Goal: Task Accomplishment & Management: Manage account settings

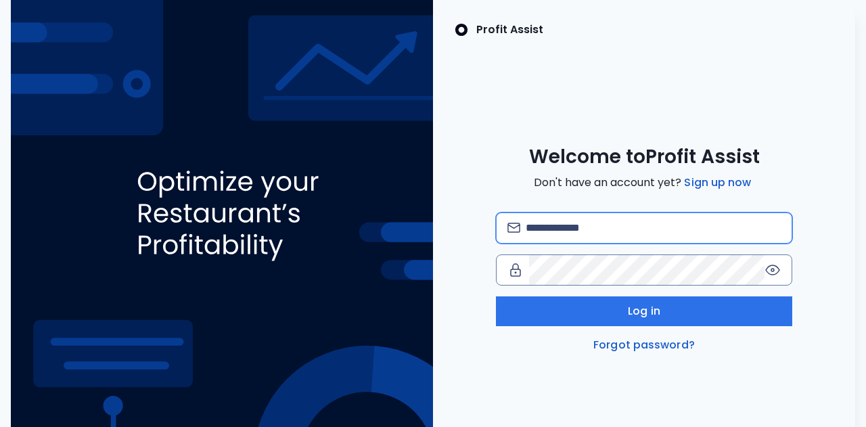
click at [540, 229] on input "email" at bounding box center [653, 228] width 255 height 30
type input "**********"
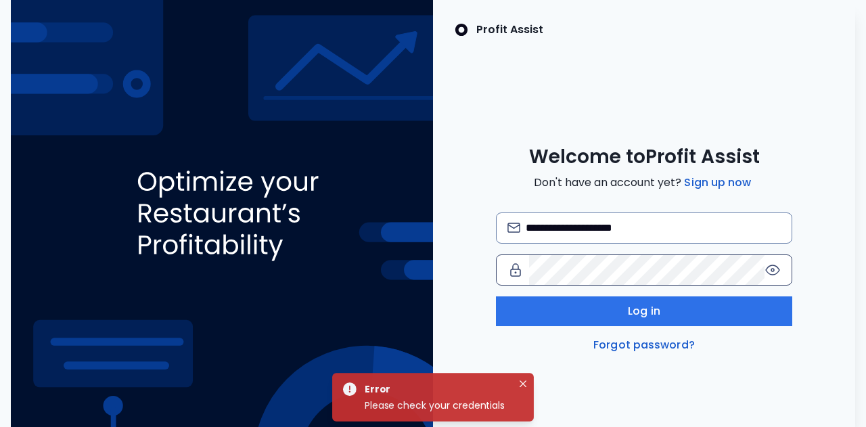
click at [771, 267] on icon at bounding box center [773, 270] width 16 height 16
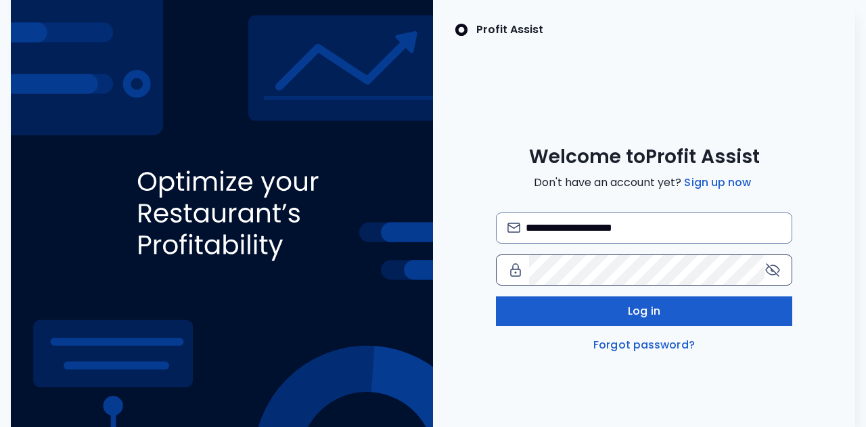
click at [717, 324] on button "Log in" at bounding box center [644, 311] width 296 height 30
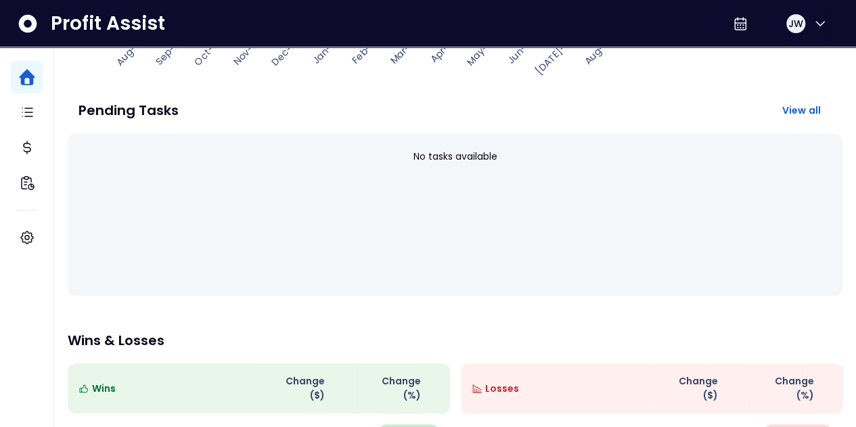
scroll to position [424, 0]
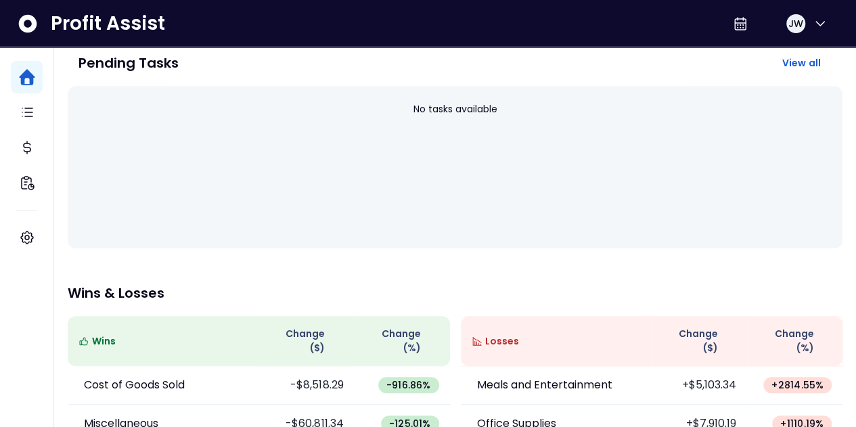
click at [513, 316] on th "Losses" at bounding box center [556, 341] width 191 height 50
click at [489, 316] on th "Losses" at bounding box center [556, 341] width 191 height 50
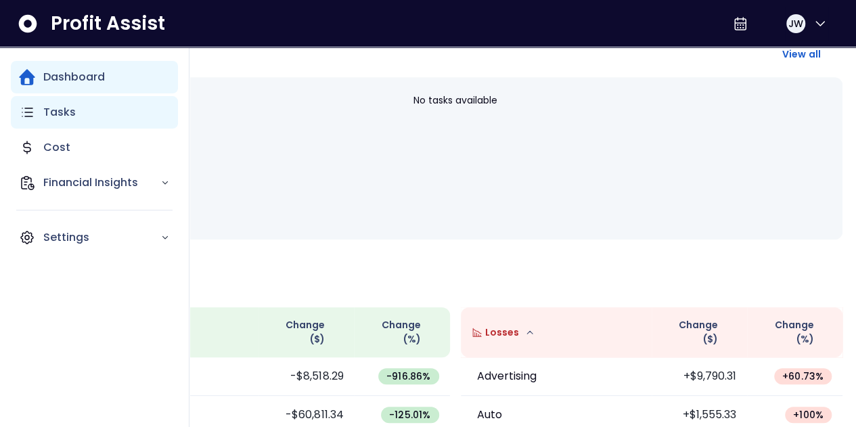
click at [48, 104] on p "Tasks" at bounding box center [59, 112] width 32 height 16
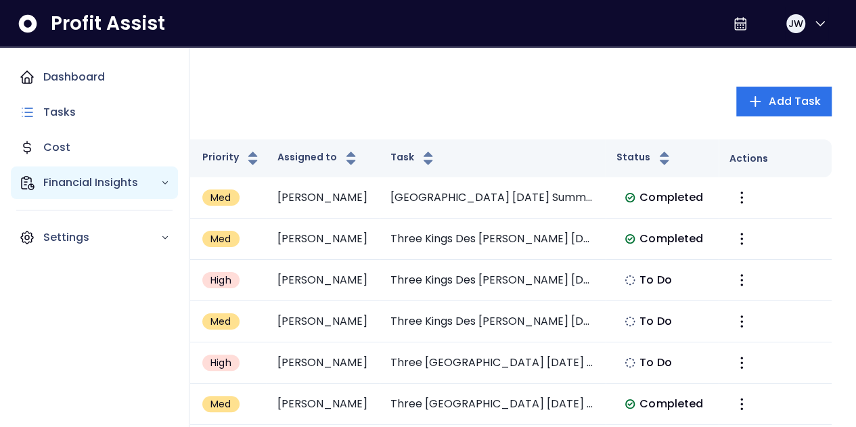
click at [50, 177] on p "Financial Insights" at bounding box center [101, 183] width 117 height 16
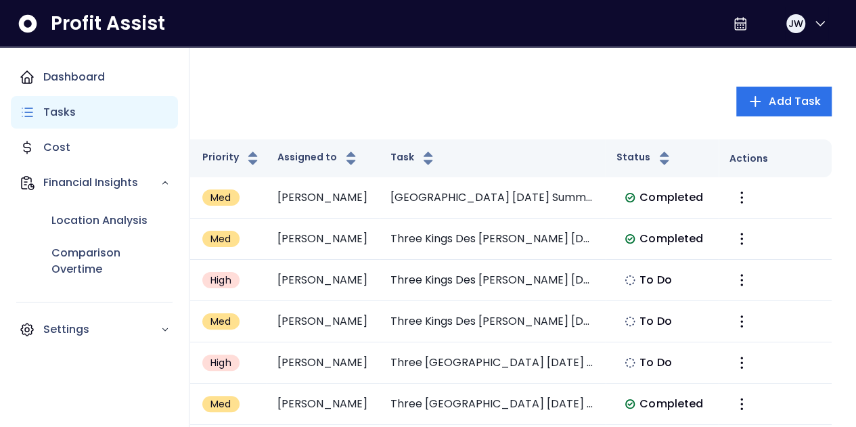
click at [63, 110] on p "Tasks" at bounding box center [59, 112] width 32 height 16
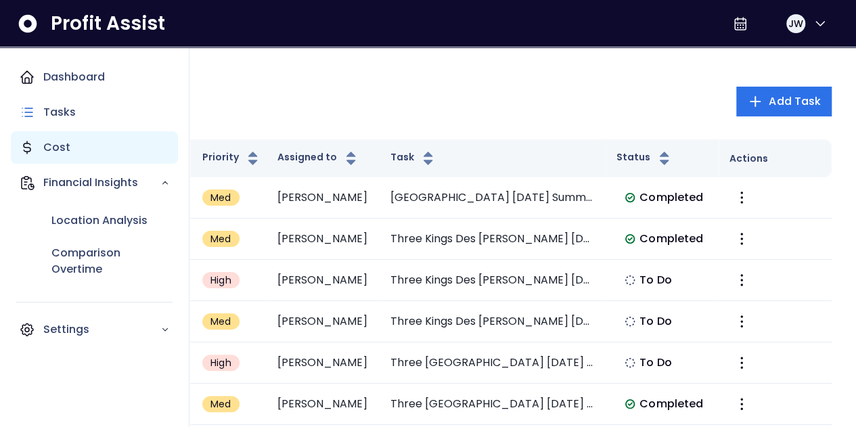
click at [64, 146] on p "Cost" at bounding box center [56, 147] width 27 height 16
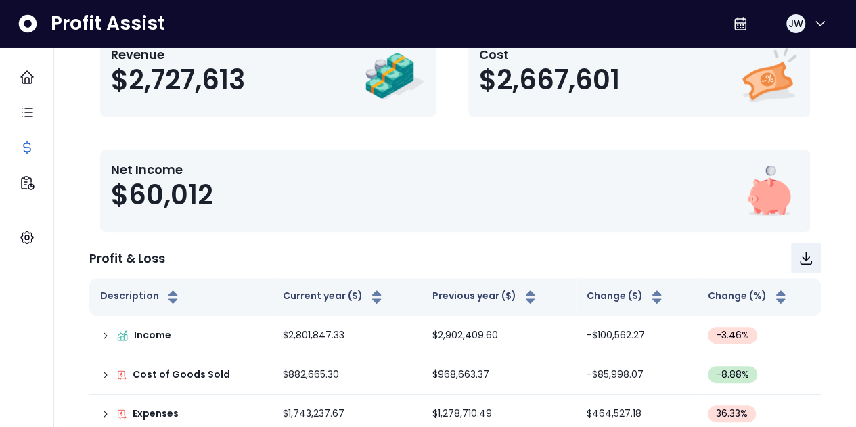
scroll to position [194, 0]
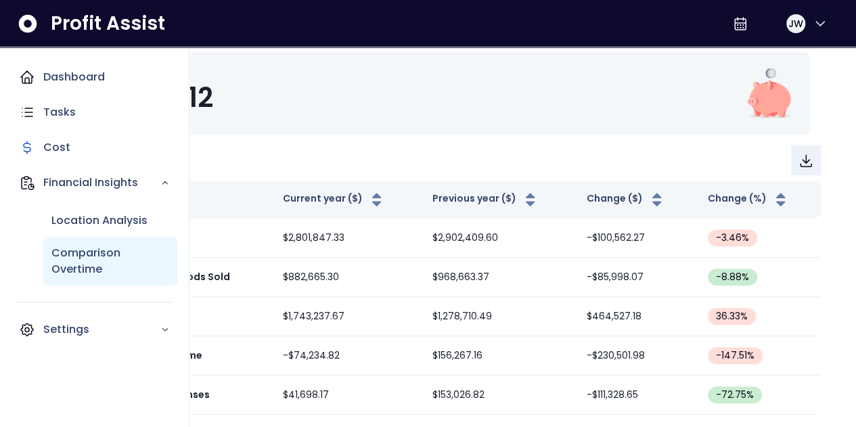
click at [67, 250] on p "Comparison Overtime" at bounding box center [110, 261] width 118 height 32
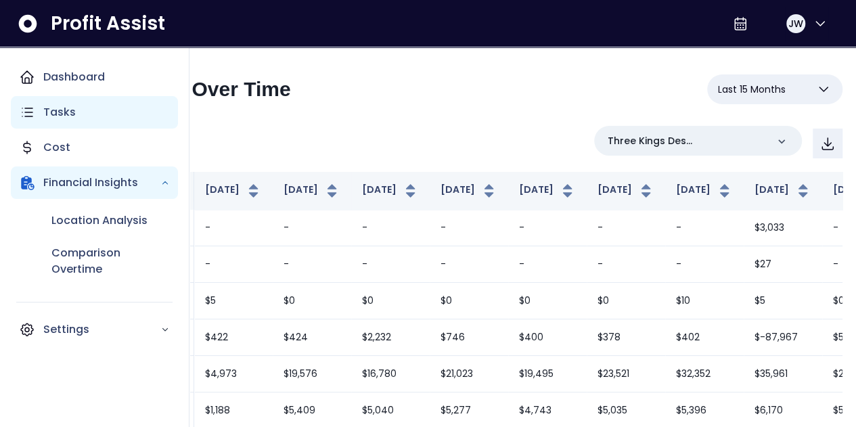
click at [43, 110] on div "Tasks" at bounding box center [94, 112] width 167 height 32
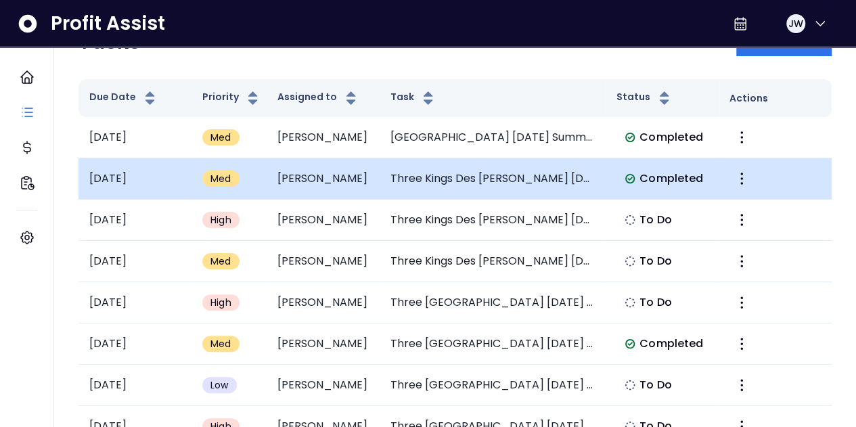
scroll to position [61, 0]
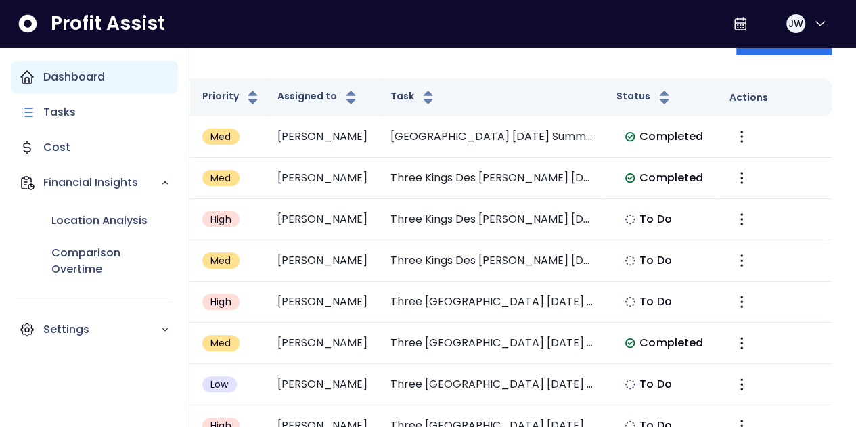
click at [29, 72] on icon "Main navigation" at bounding box center [27, 77] width 12 height 12
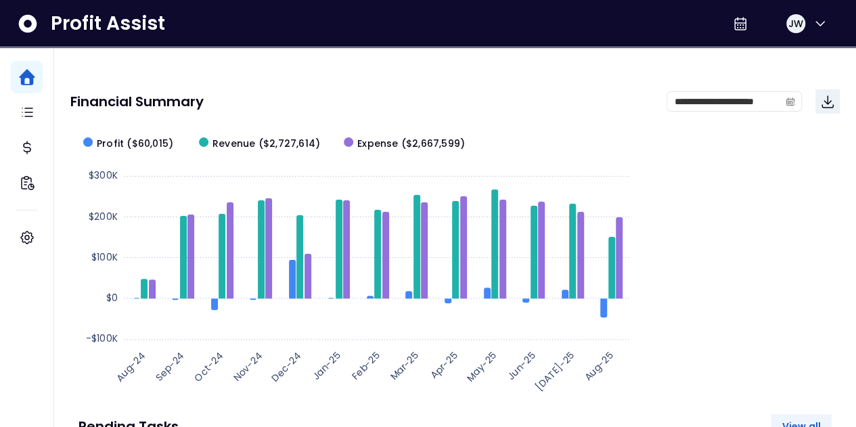
click at [795, 420] on span "View all" at bounding box center [801, 427] width 39 height 14
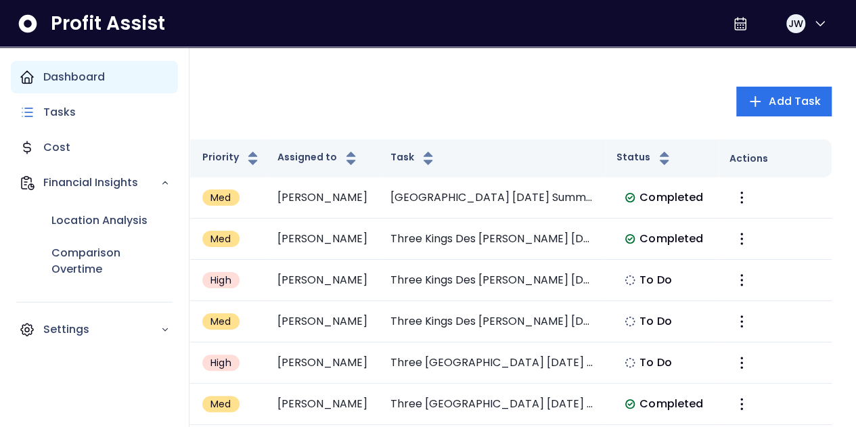
click at [18, 67] on div "Dashboard" at bounding box center [94, 77] width 167 height 32
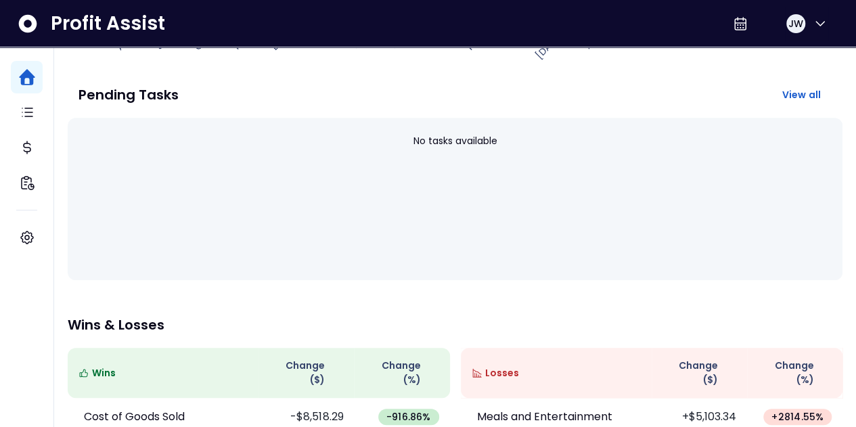
scroll to position [433, 0]
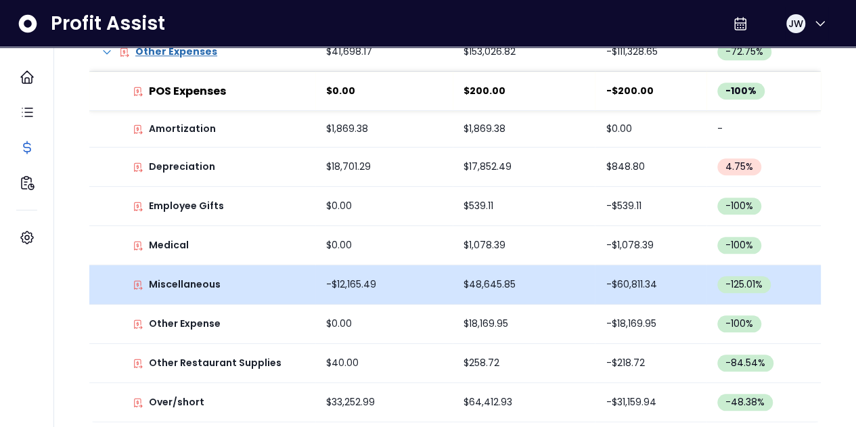
scroll to position [543, 0]
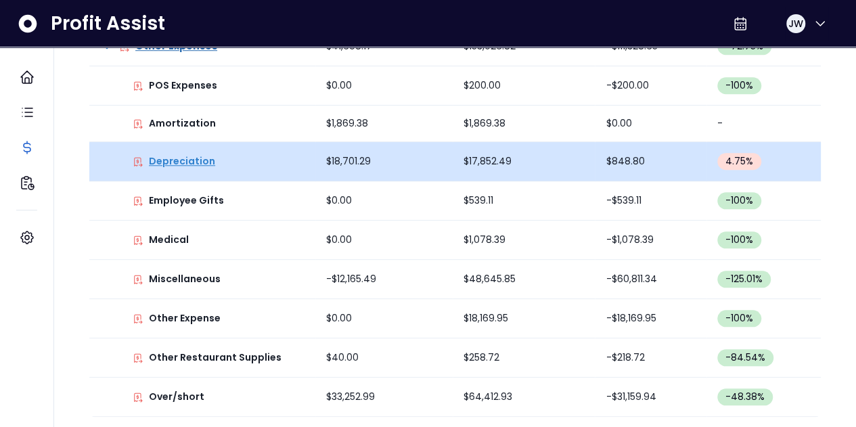
click at [203, 164] on p "Depreciation" at bounding box center [182, 161] width 66 height 14
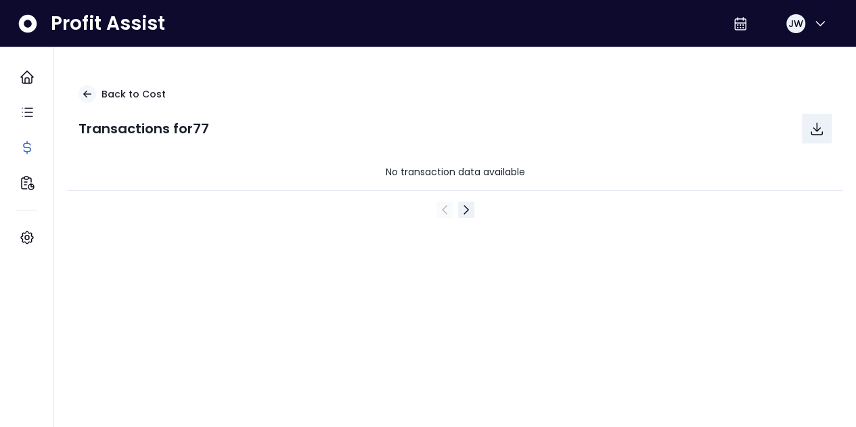
scroll to position [0, 0]
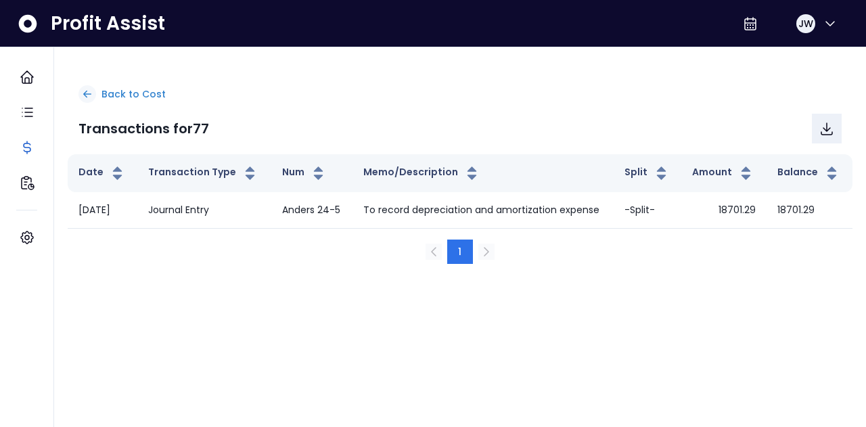
click at [88, 91] on icon at bounding box center [87, 94] width 12 height 12
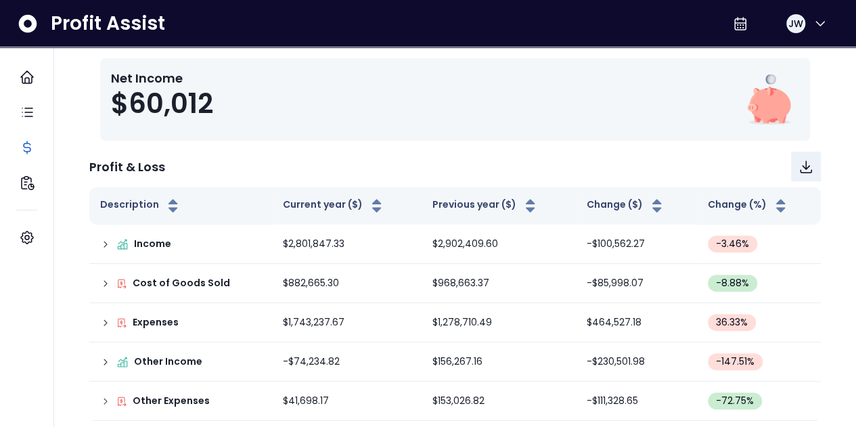
scroll to position [194, 0]
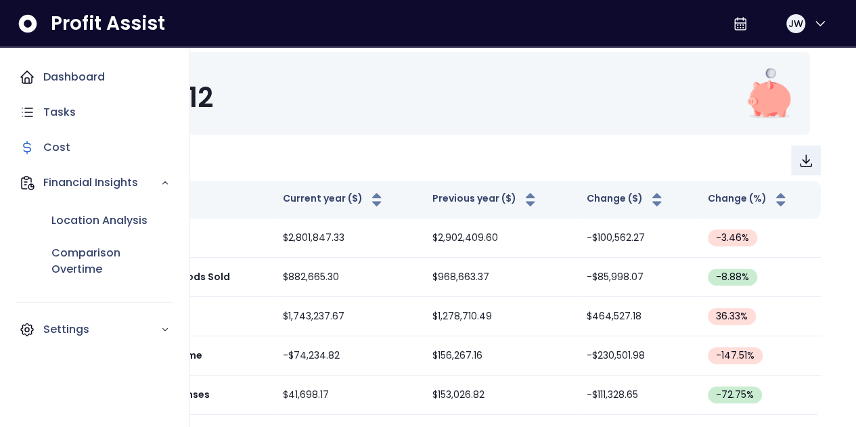
click at [29, 85] on icon "Main navigation" at bounding box center [27, 77] width 16 height 16
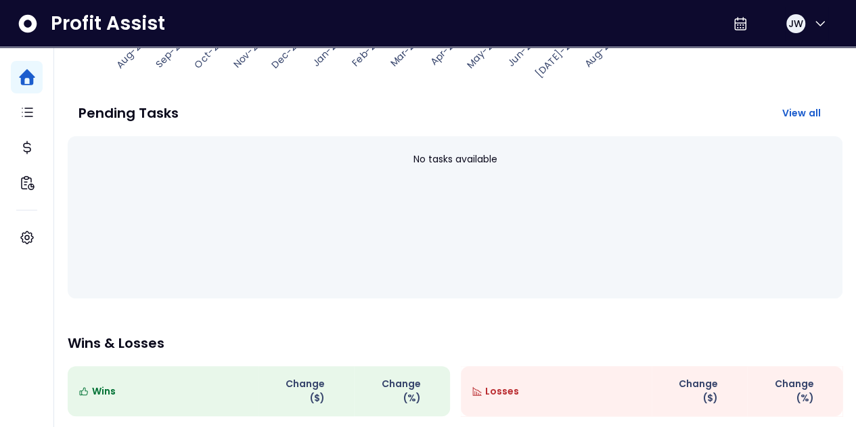
scroll to position [376, 0]
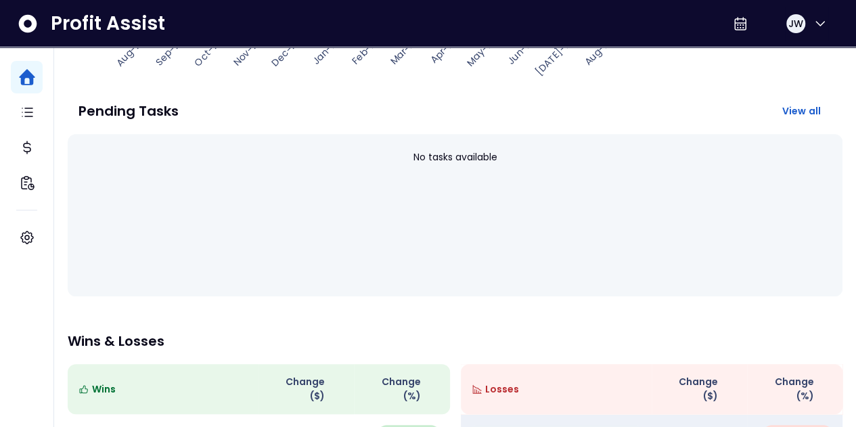
click at [544, 425] on p "Meals and Entertainment" at bounding box center [544, 433] width 135 height 16
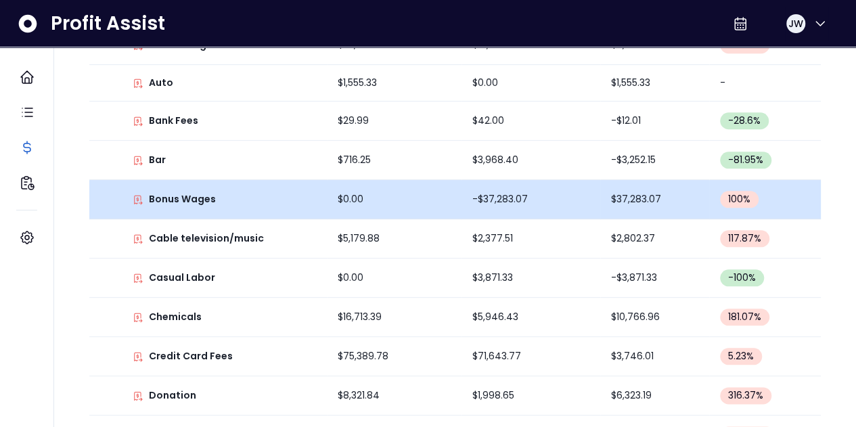
scroll to position [424, 0]
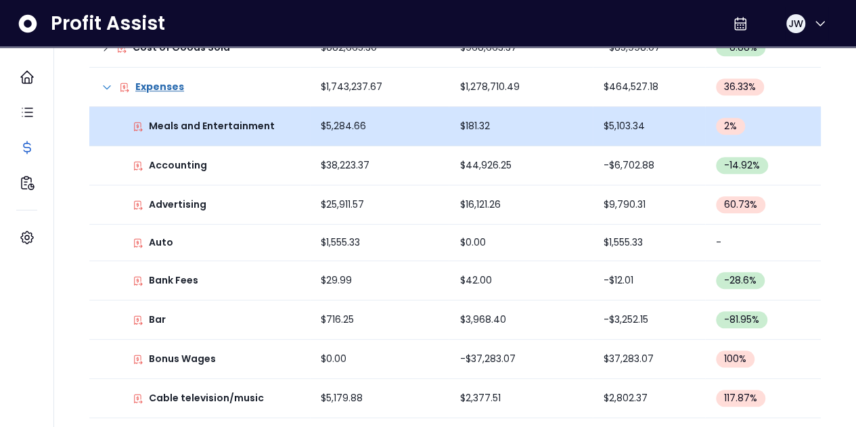
click at [736, 120] on span "2 %" at bounding box center [730, 126] width 13 height 14
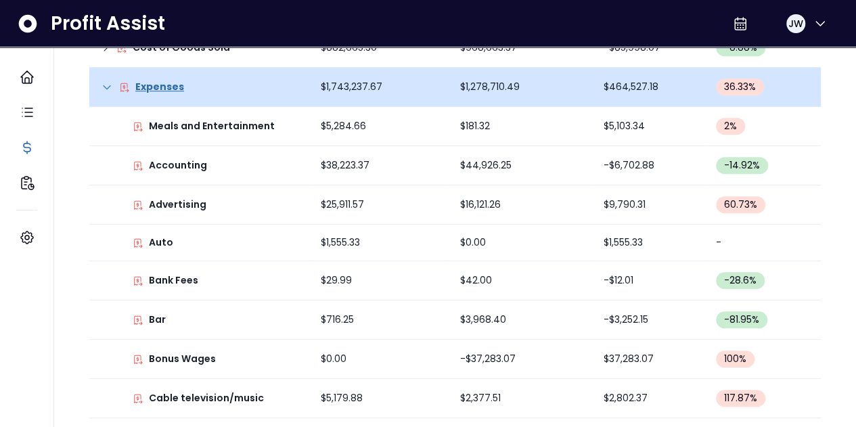
click at [738, 85] on span "36.33 %" at bounding box center [740, 87] width 32 height 14
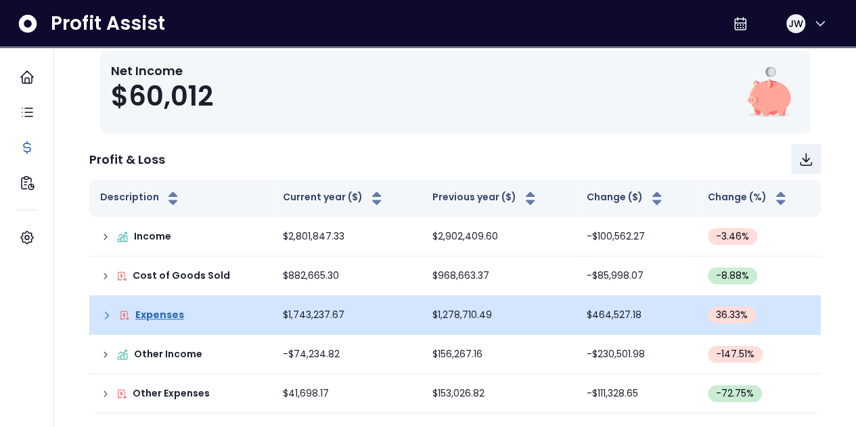
scroll to position [194, 0]
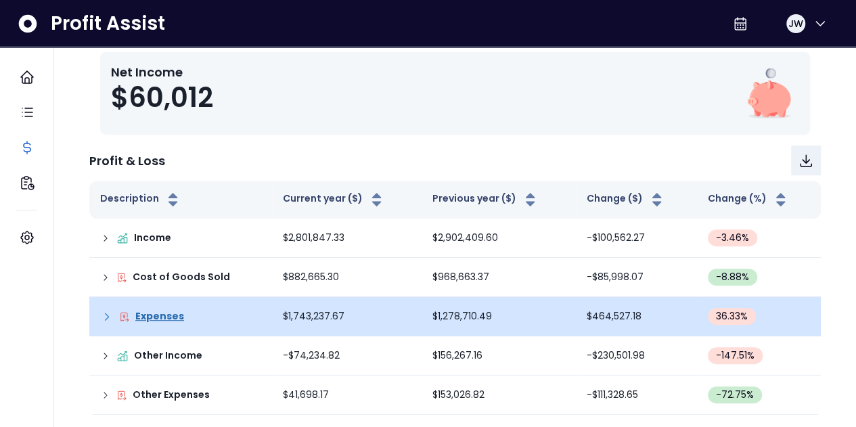
click at [101, 309] on div "Expenses" at bounding box center [180, 316] width 161 height 14
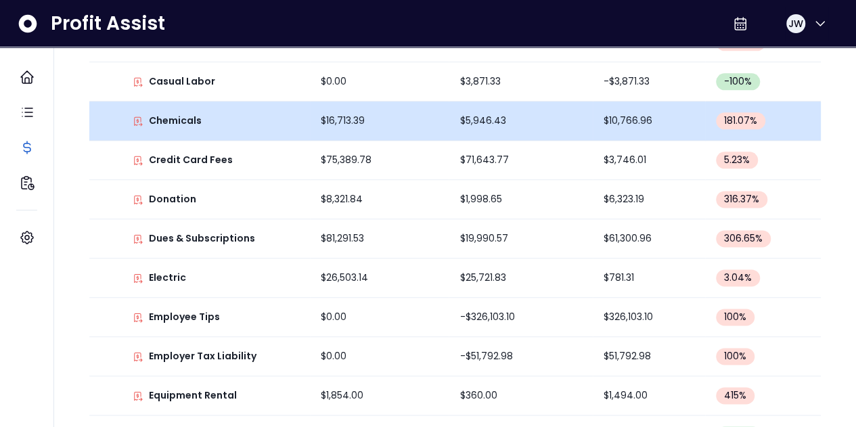
scroll to position [780, 0]
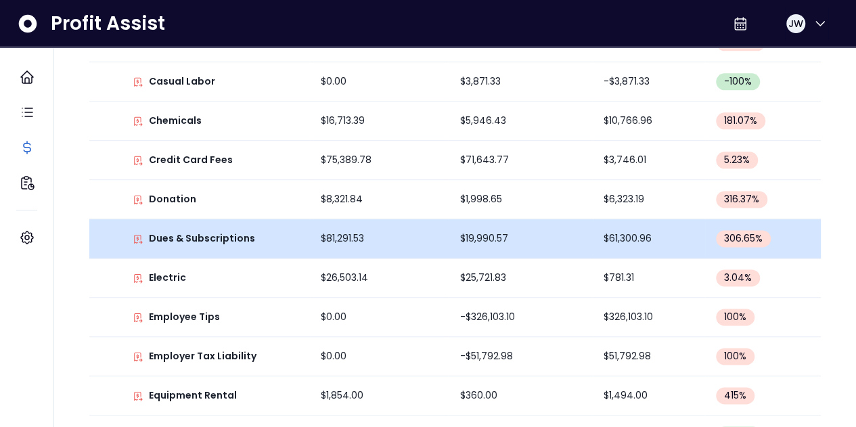
click at [494, 230] on td "$19,990.57" at bounding box center [520, 238] width 143 height 39
click at [240, 231] on p "Dues & Subscriptions" at bounding box center [202, 238] width 106 height 14
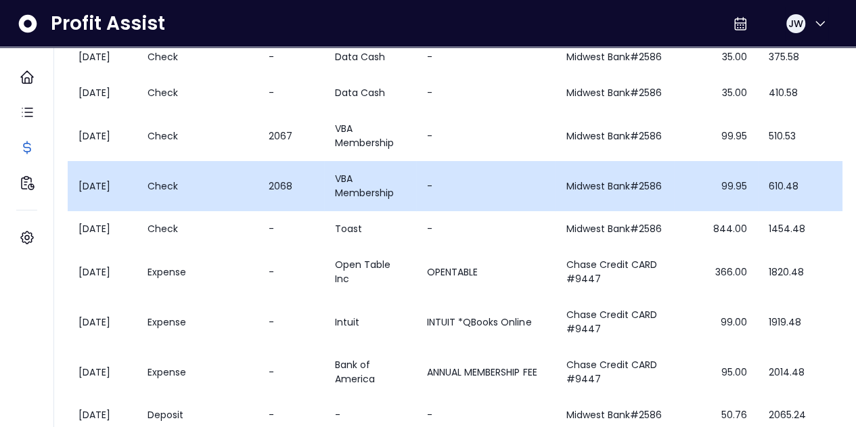
scroll to position [250, 0]
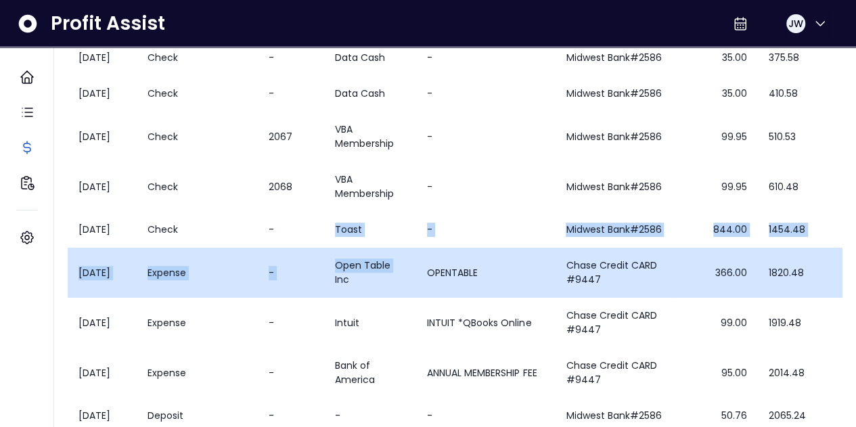
drag, startPoint x: 337, startPoint y: 258, endPoint x: 395, endPoint y: 311, distance: 78.5
click at [395, 311] on tbody "[DATE] Check - Open Table Inc - Midwest Bank#2586 298.50 298.50 [DATE] Check - …" at bounding box center [455, 194] width 775 height 480
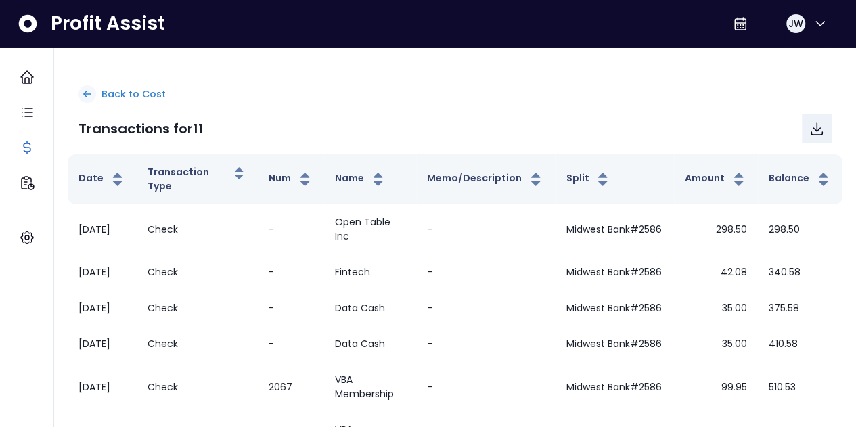
click at [91, 100] on icon at bounding box center [87, 94] width 12 height 12
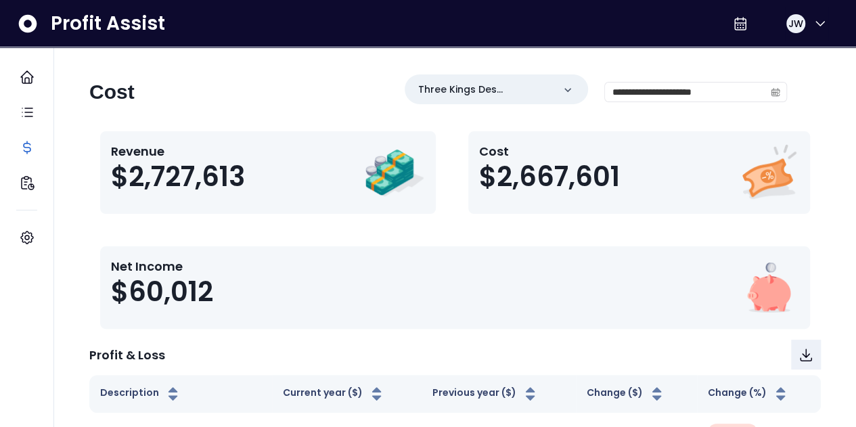
scroll to position [194, 0]
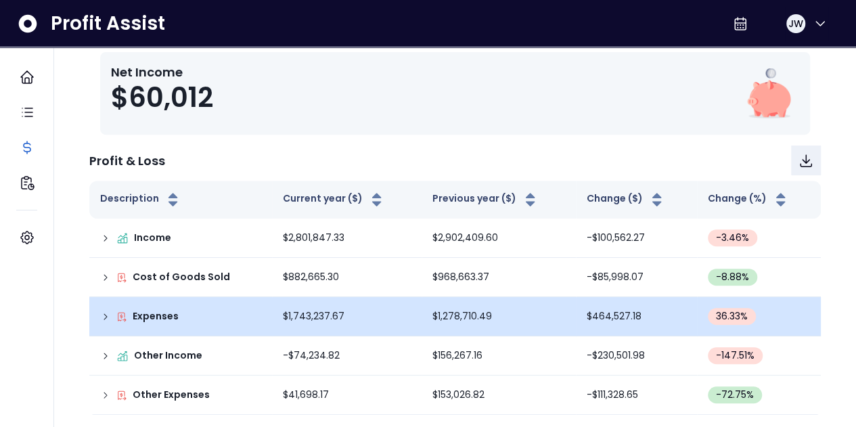
click at [99, 309] on td "Expenses" at bounding box center [180, 316] width 183 height 39
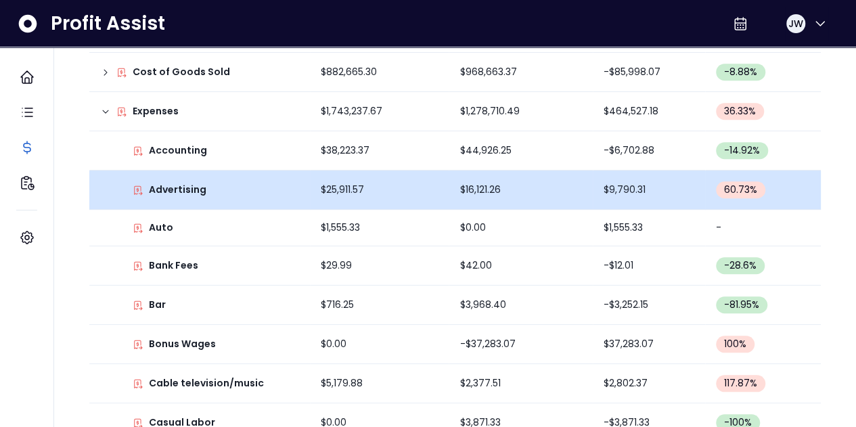
scroll to position [400, 0]
click at [190, 182] on p "Advertising" at bounding box center [178, 189] width 58 height 14
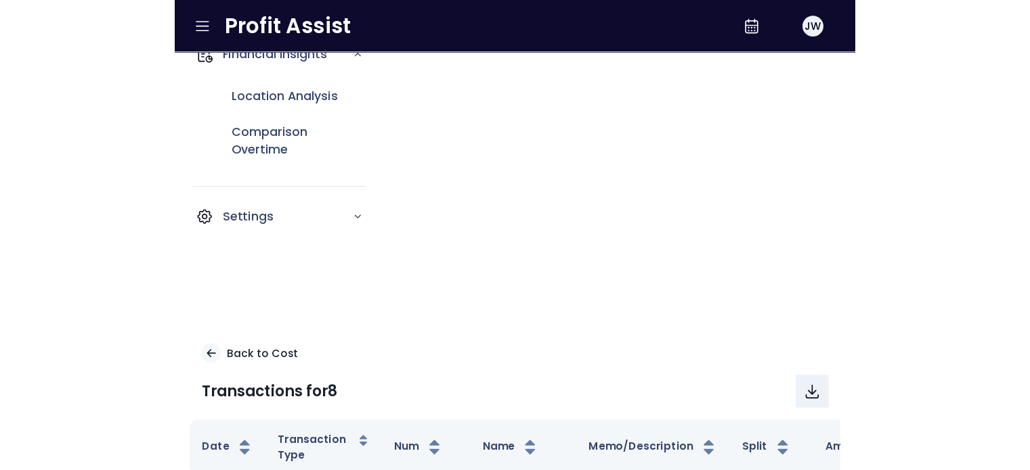
scroll to position [86, 0]
